Goal: Find specific page/section: Find specific page/section

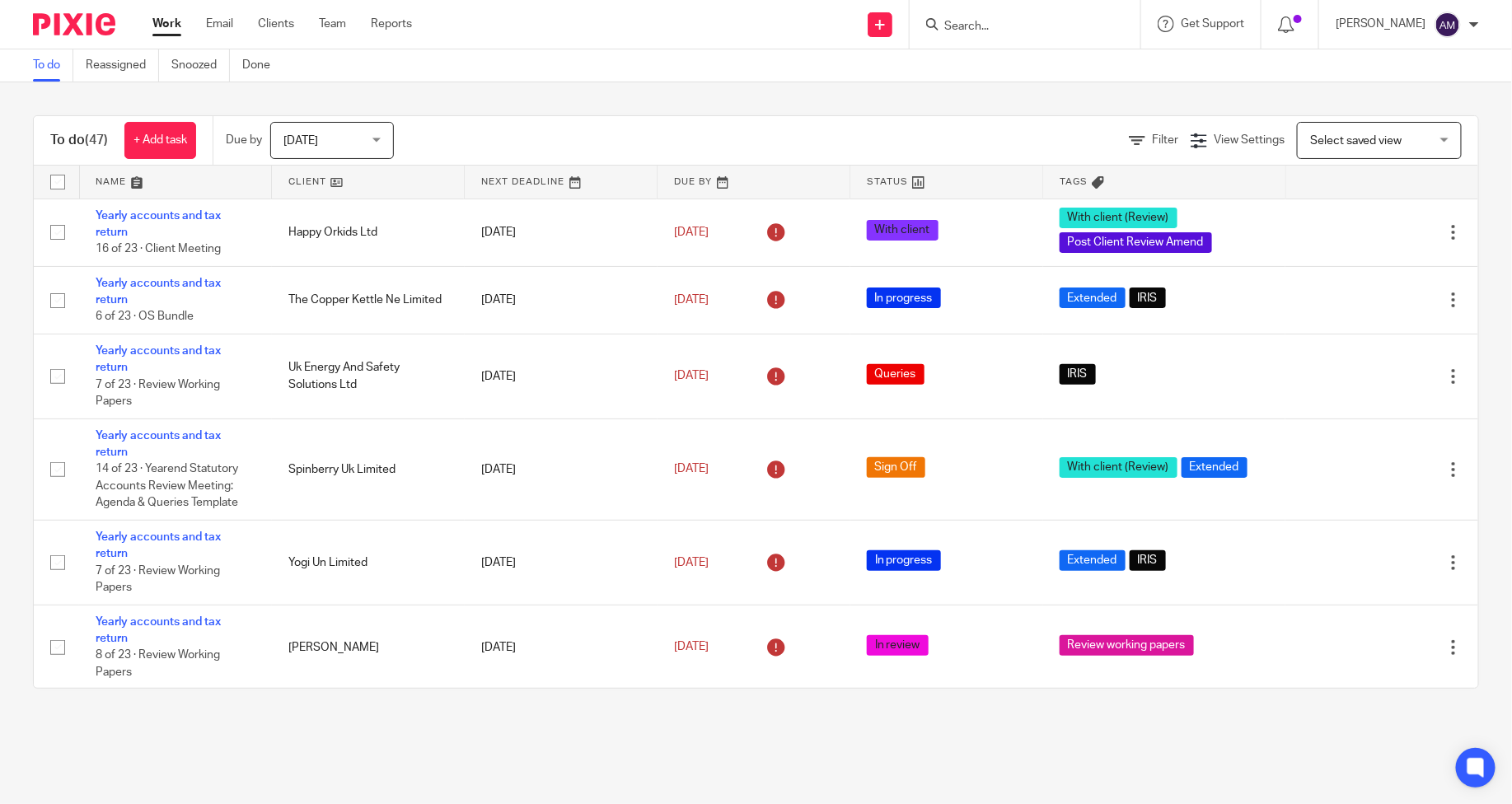
click at [163, 26] on link "Work" at bounding box center [167, 24] width 29 height 17
click at [1022, 30] on input "Search" at bounding box center [1017, 27] width 148 height 15
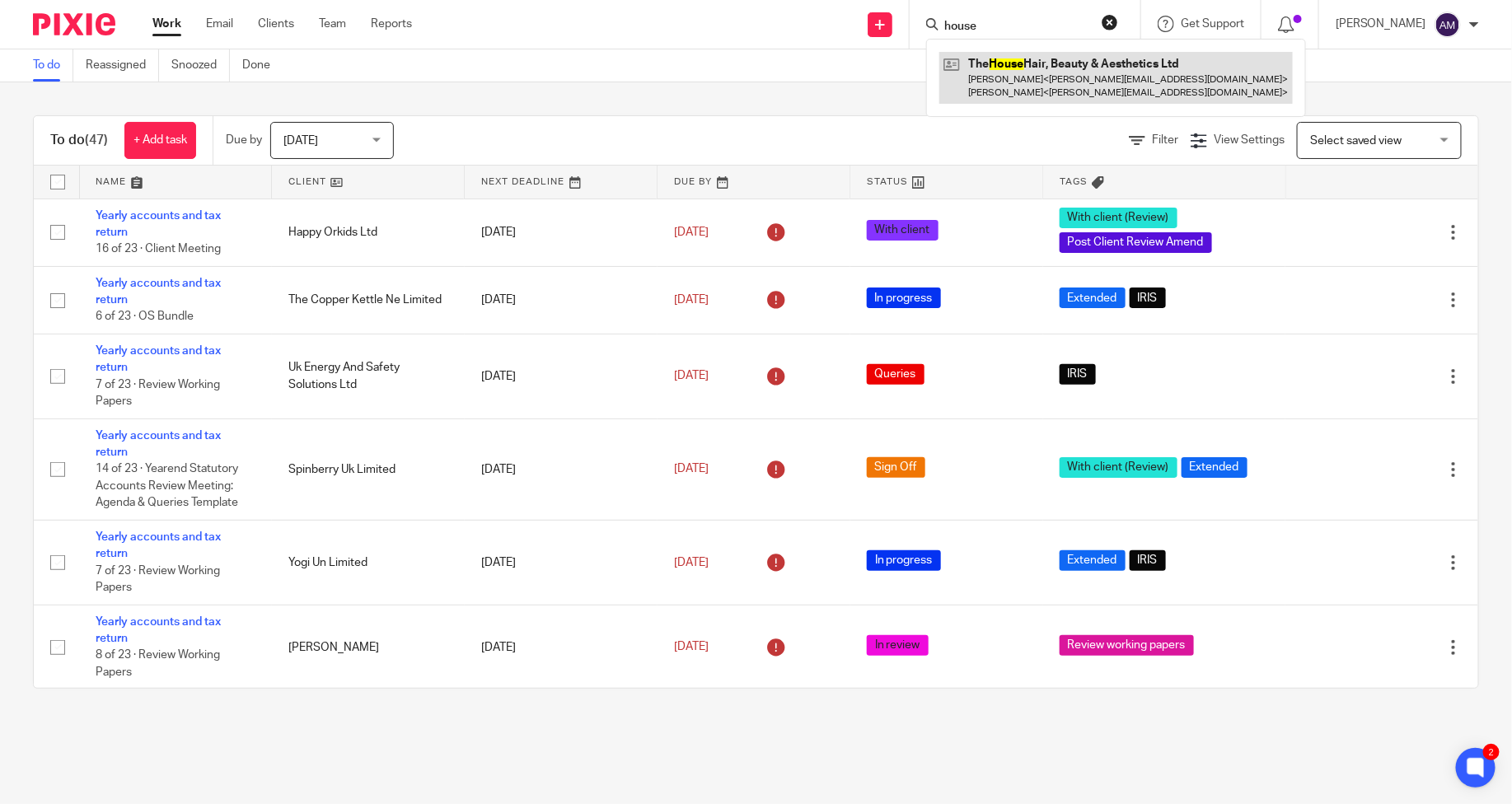
type input "house"
click at [1051, 74] on link at bounding box center [1116, 78] width 353 height 51
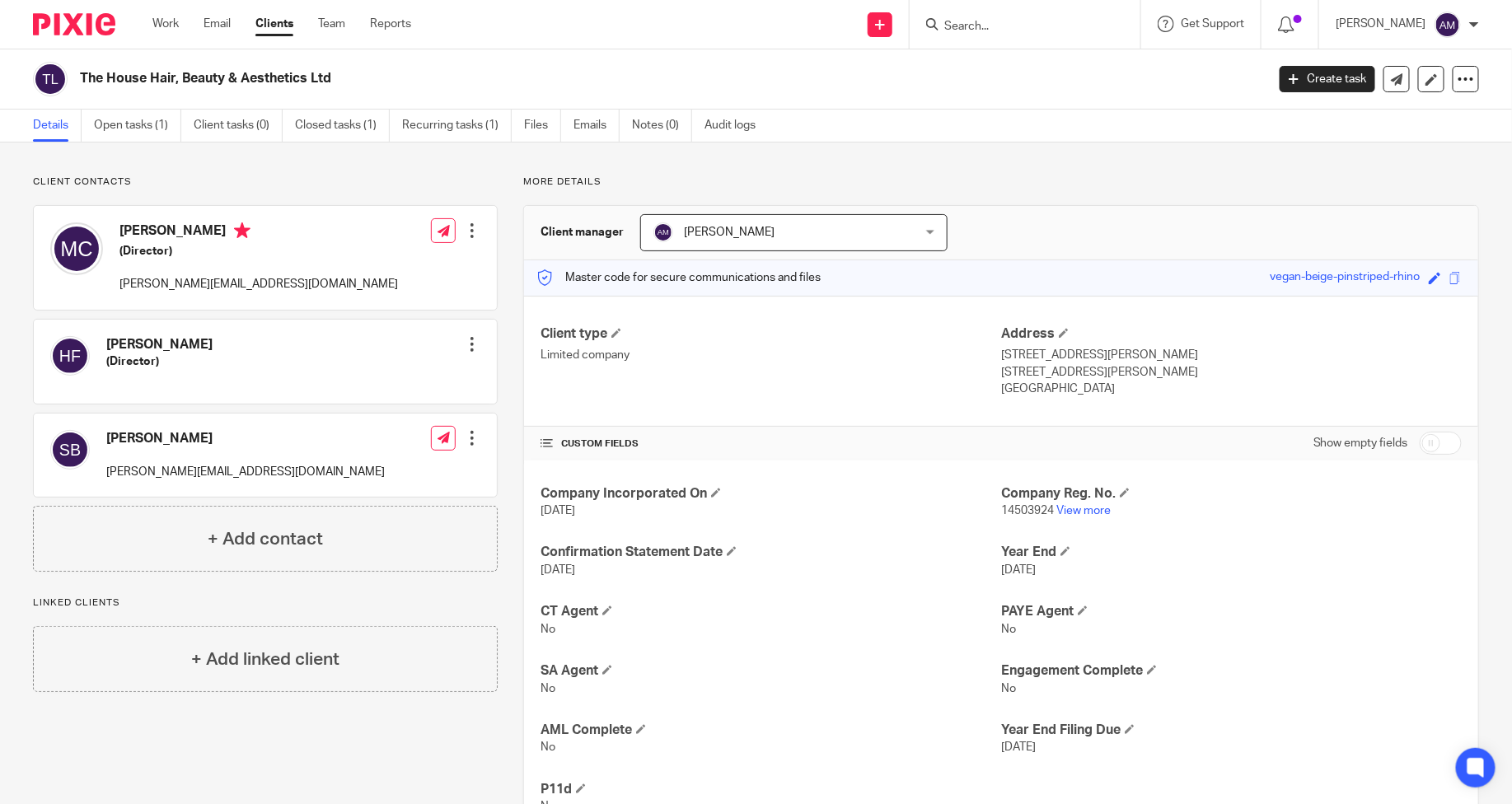
scroll to position [69, 0]
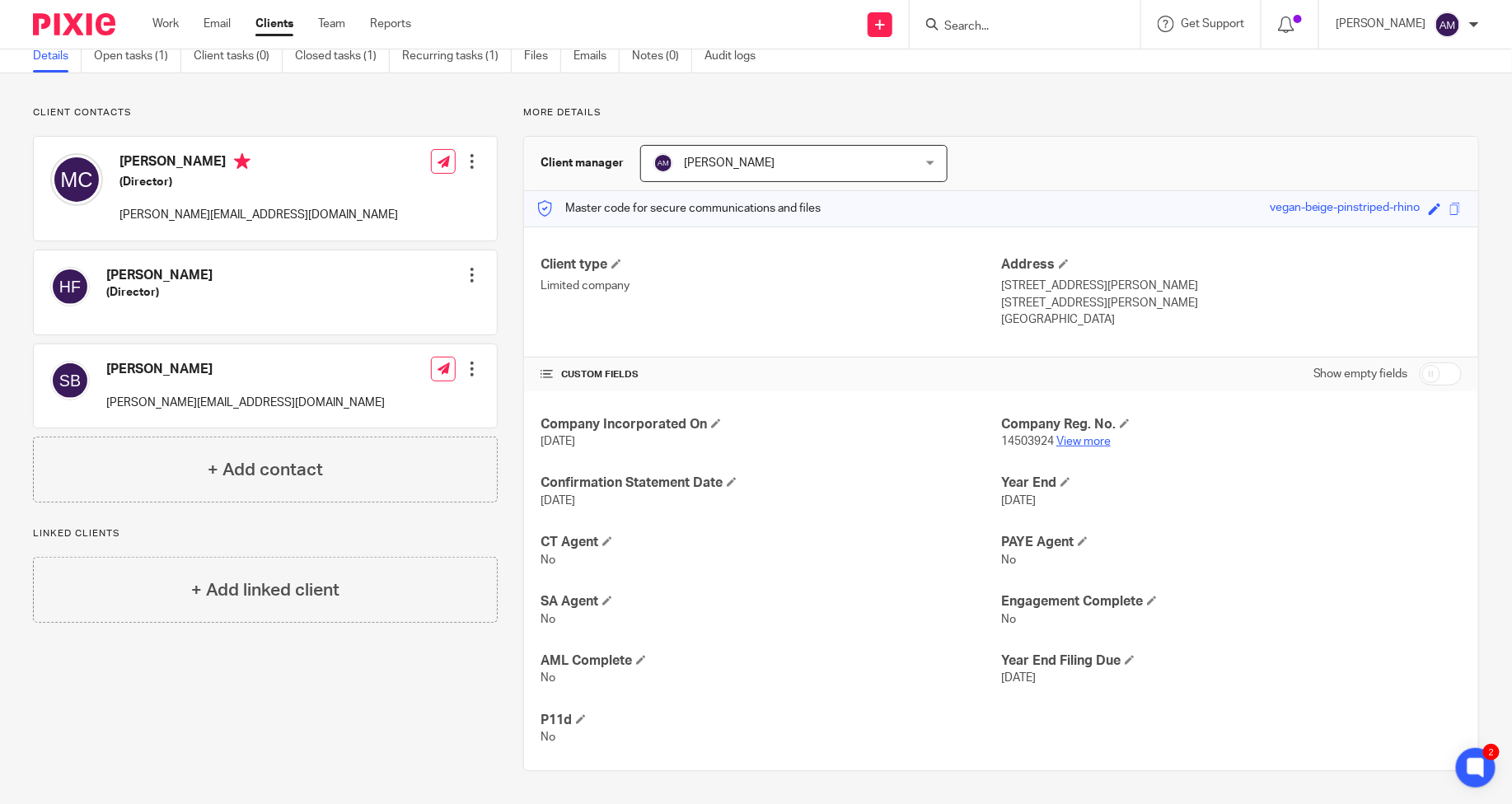
click at [1058, 439] on link "View more" at bounding box center [1083, 441] width 55 height 11
click at [1187, 152] on div "Client manager [PERSON_NAME] [PERSON_NAME] [PERSON_NAME] [PERSON_NAME] [PERSON_…" at bounding box center [1001, 164] width 954 height 55
click at [1471, 21] on div at bounding box center [1474, 24] width 10 height 10
click at [1409, 116] on span "Logout" at bounding box center [1407, 113] width 37 height 11
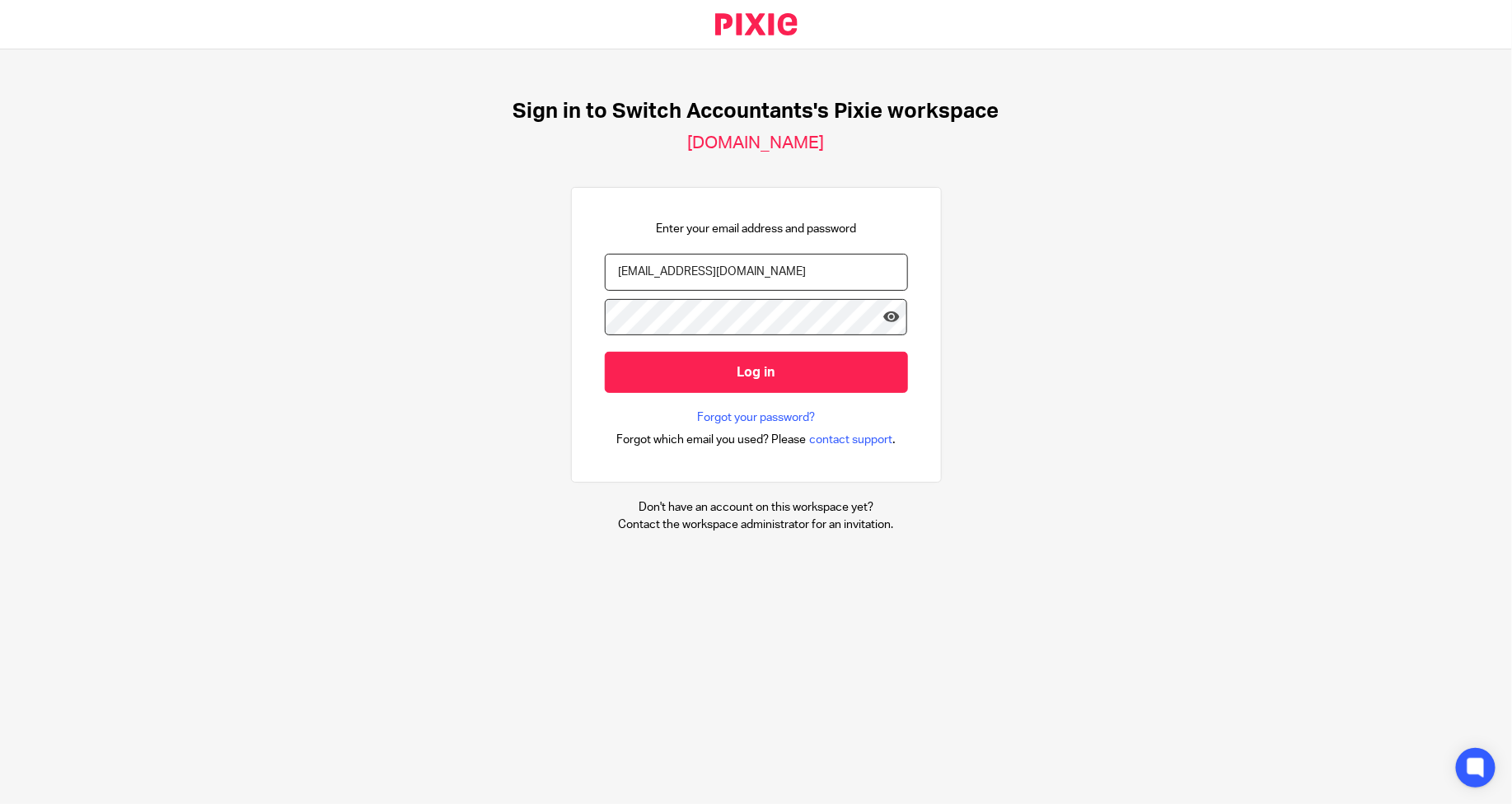
click at [669, 269] on input "switchacctax@gmail.com" at bounding box center [756, 272] width 303 height 37
type input "switchaccuk@gmail.com"
click at [678, 375] on input "Log in" at bounding box center [756, 372] width 303 height 41
